Goal: Navigation & Orientation: Find specific page/section

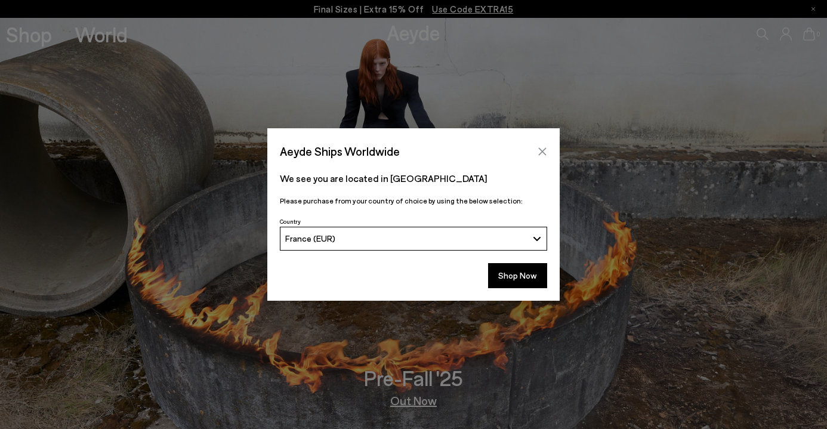
click at [541, 147] on icon "Close" at bounding box center [543, 152] width 10 height 10
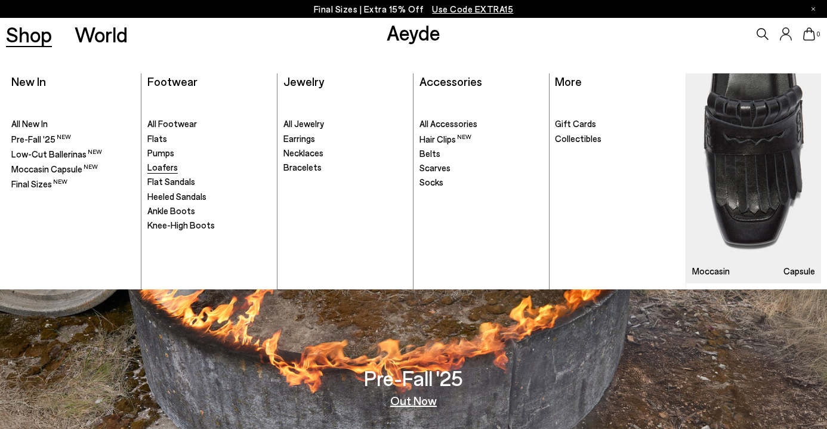
click at [166, 165] on span "Loafers" at bounding box center [162, 167] width 30 height 11
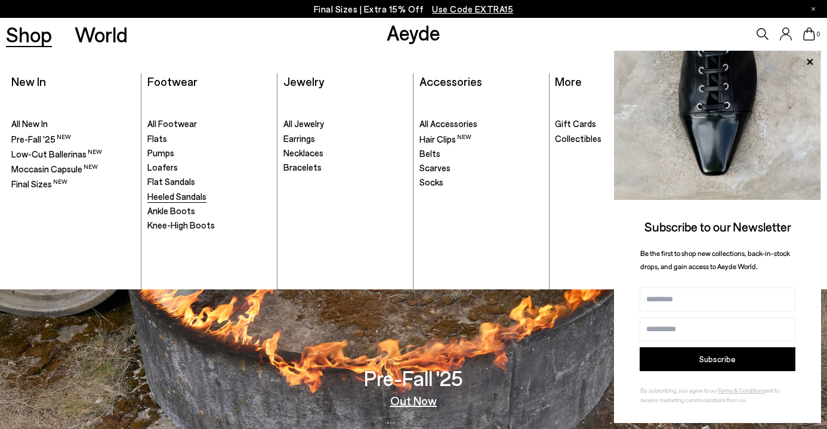
click at [178, 199] on span "Heeled Sandals" at bounding box center [176, 196] width 59 height 11
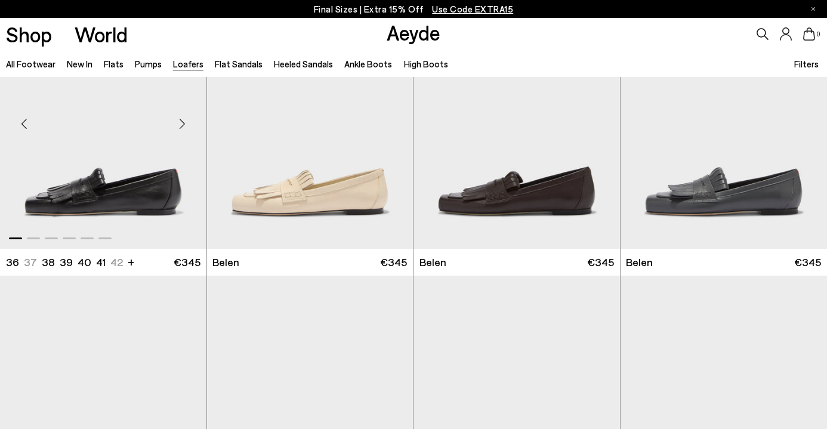
scroll to position [104, 0]
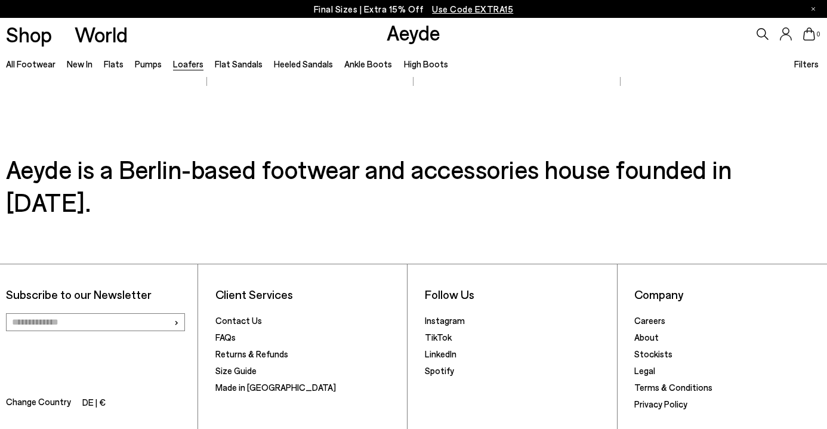
scroll to position [2314, 0]
